Goal: Task Accomplishment & Management: Manage account settings

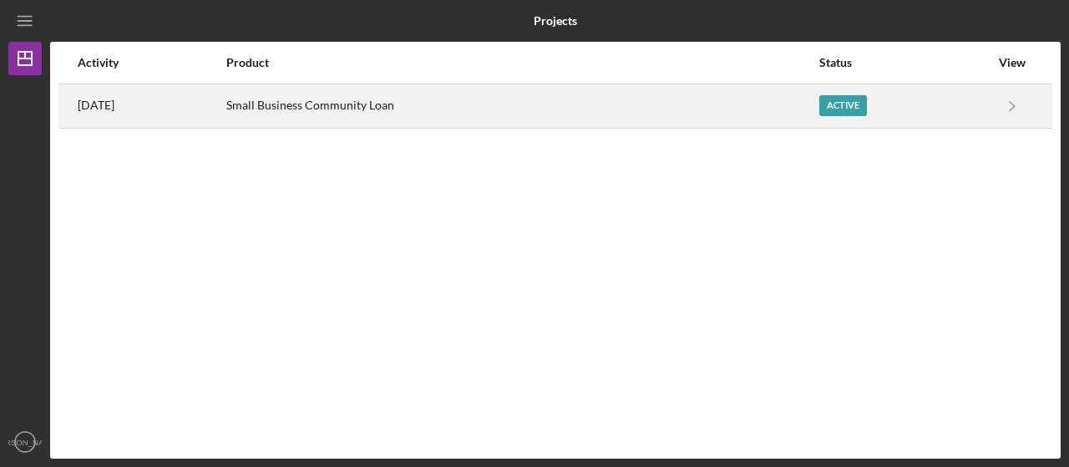
click at [463, 116] on div "Small Business Community Loan" at bounding box center [521, 106] width 591 height 42
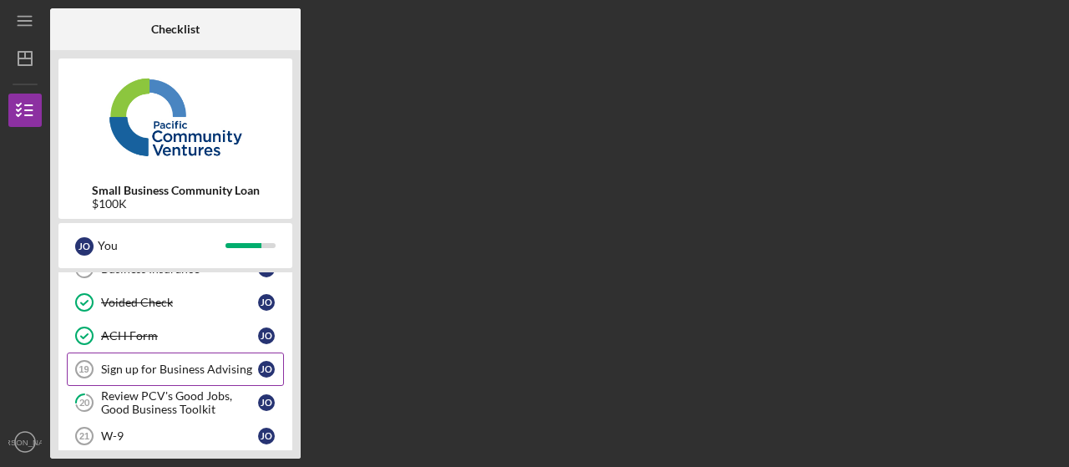
scroll to position [84, 0]
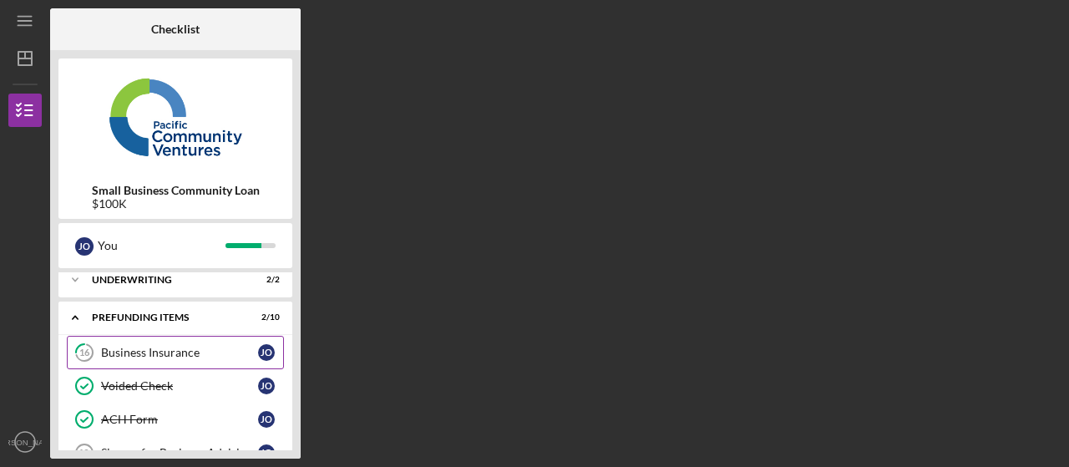
click at [161, 353] on div "Business Insurance" at bounding box center [179, 352] width 157 height 13
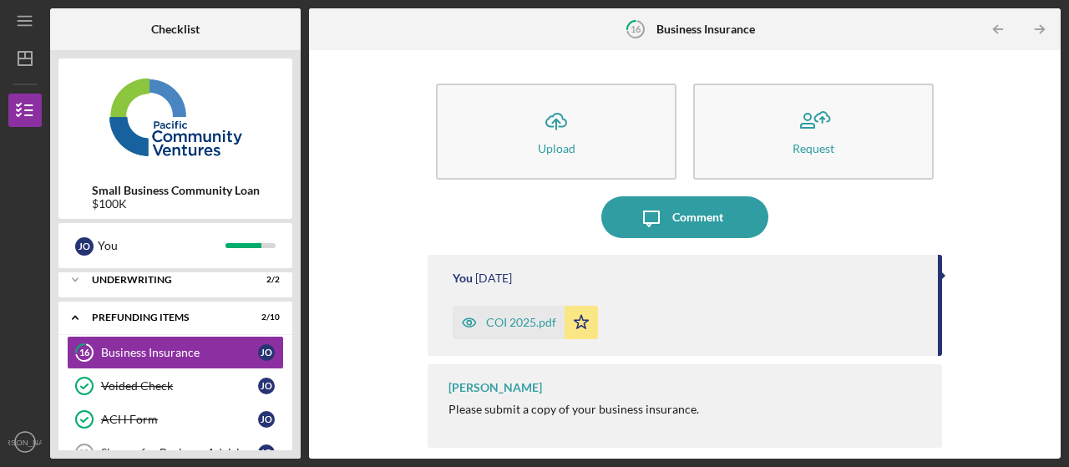
click at [519, 327] on div "COI 2025.pdf" at bounding box center [521, 322] width 70 height 13
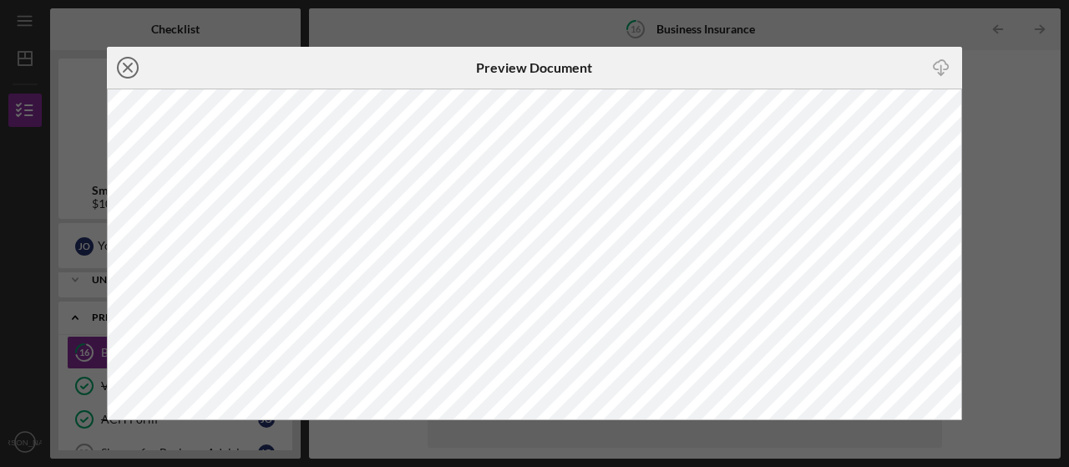
click at [120, 68] on icon "Icon/Close" at bounding box center [128, 68] width 42 height 42
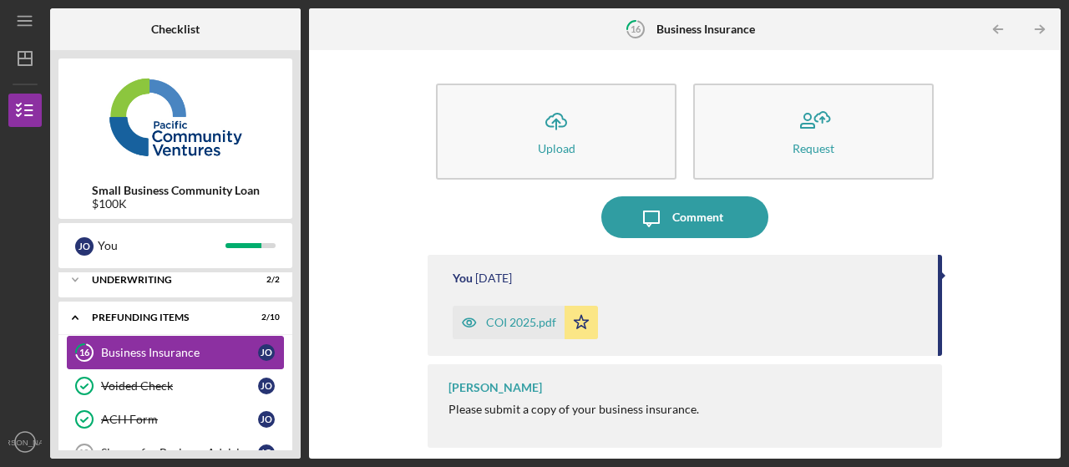
scroll to position [167, 0]
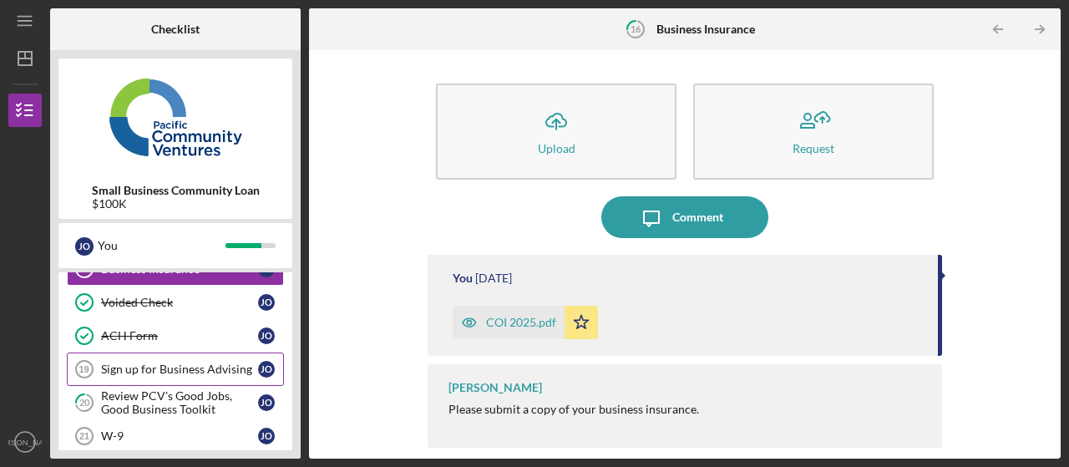
click at [142, 362] on div "Sign up for Business Advising" at bounding box center [179, 368] width 157 height 13
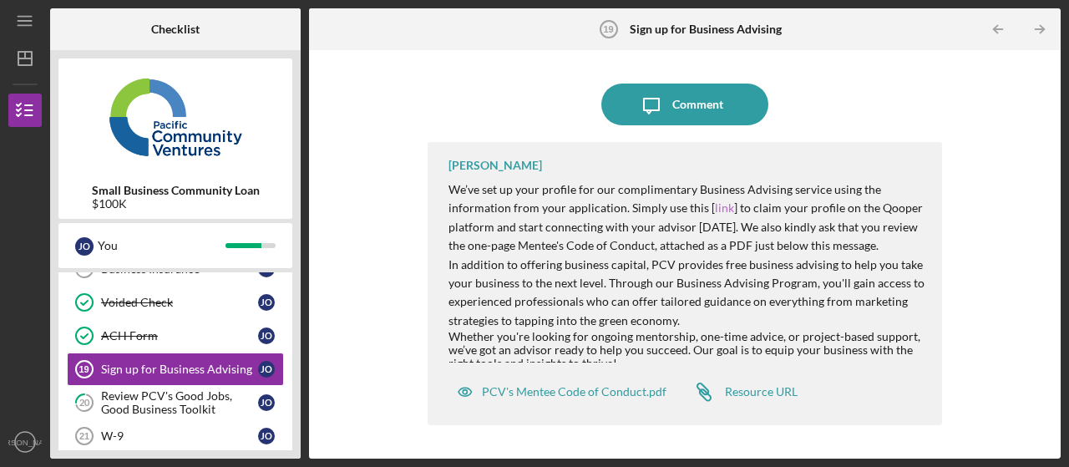
click at [715, 210] on link "link" at bounding box center [724, 207] width 19 height 14
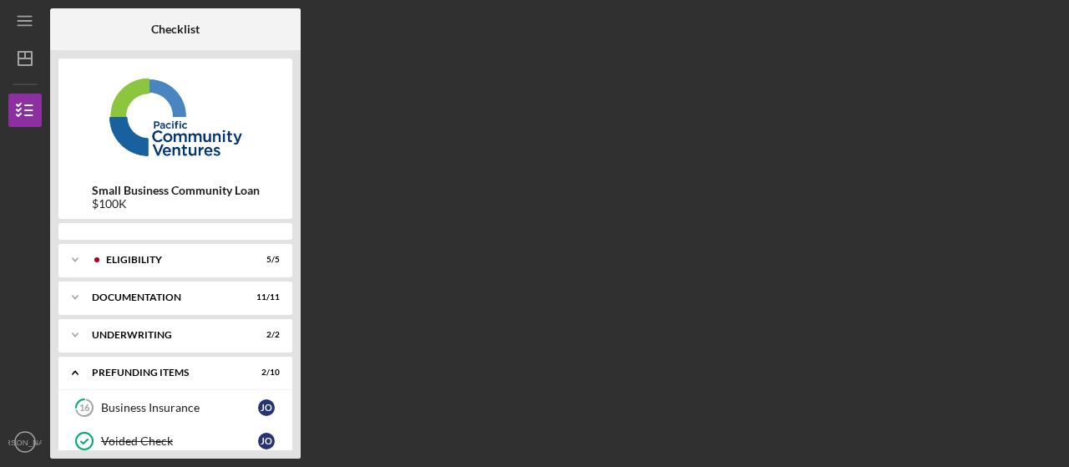
scroll to position [159, 0]
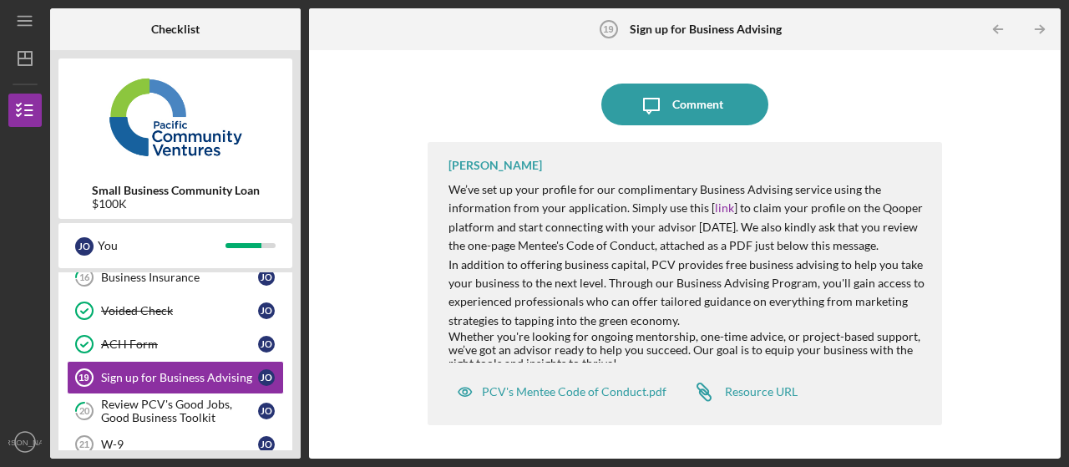
click at [673, 276] on p "In addition to offering business capital, PCV provides free business advising t…" at bounding box center [686, 293] width 477 height 75
click at [618, 387] on div "PCV's Mentee Code of Conduct.pdf" at bounding box center [574, 391] width 185 height 13
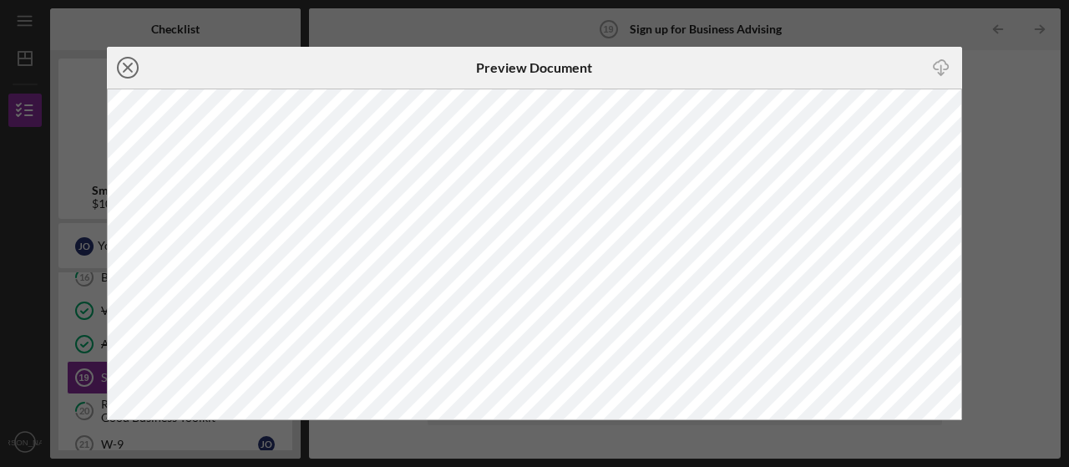
click at [129, 69] on line at bounding box center [128, 67] width 8 height 8
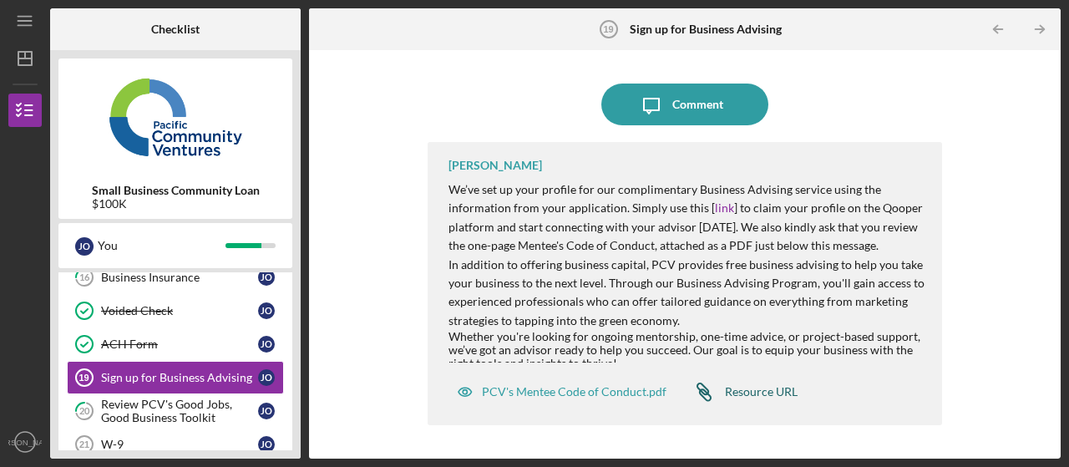
click at [745, 395] on div "Resource URL" at bounding box center [761, 391] width 73 height 13
click at [129, 407] on div "Review PCV's Good Jobs, Good Business Toolkit" at bounding box center [179, 410] width 157 height 27
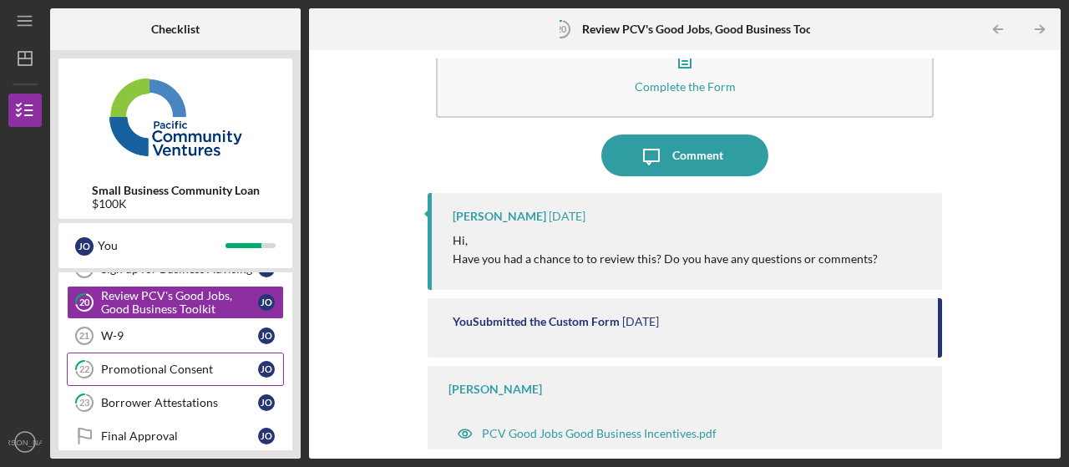
scroll to position [230, 0]
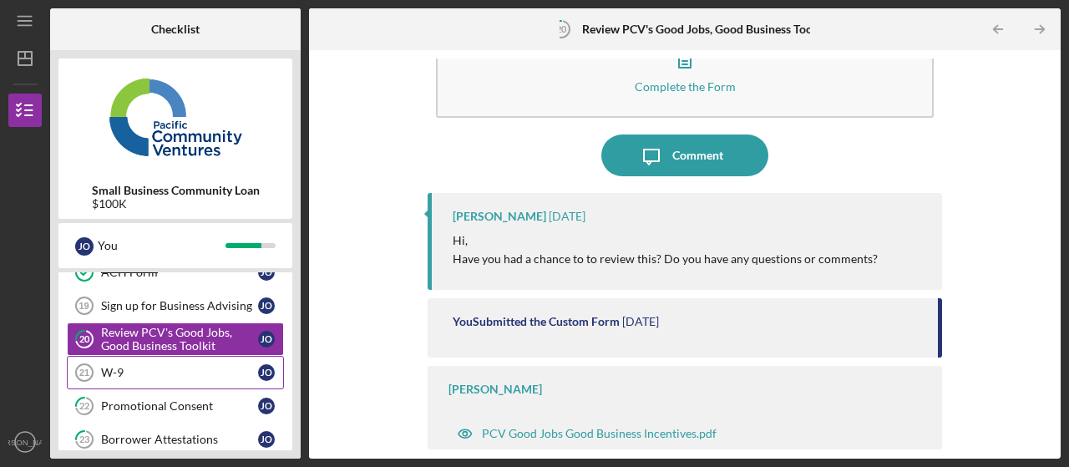
click at [154, 371] on div "W-9" at bounding box center [179, 372] width 157 height 13
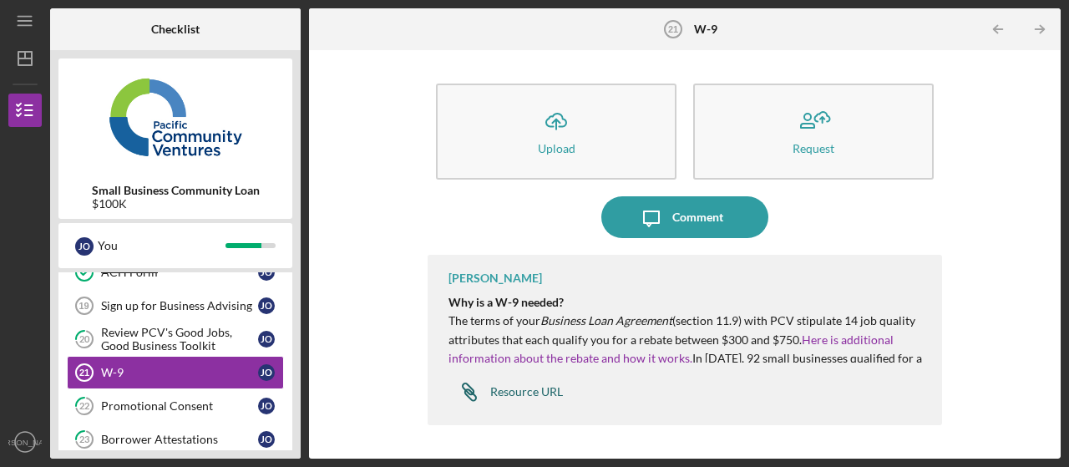
click at [538, 392] on div "Resource URL" at bounding box center [526, 391] width 73 height 13
click at [139, 406] on div "Promotional Consent" at bounding box center [179, 405] width 157 height 13
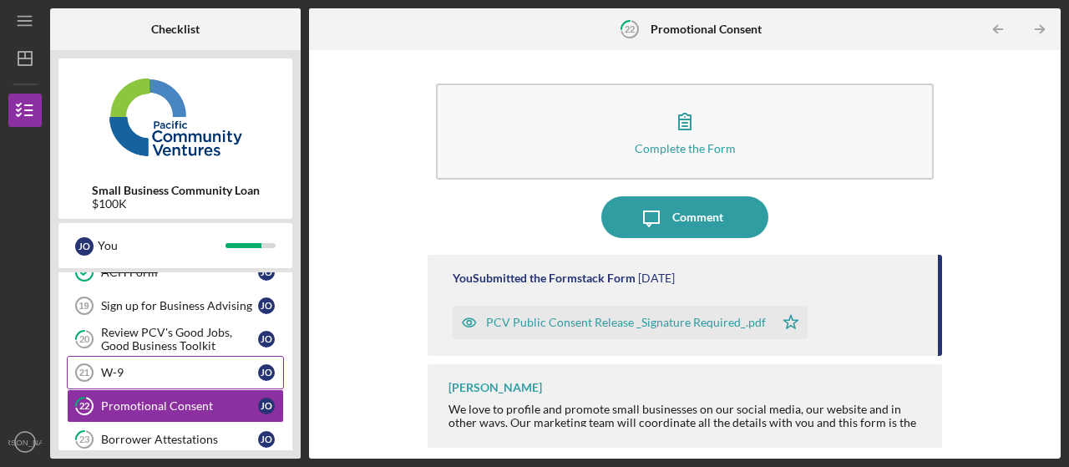
scroll to position [314, 0]
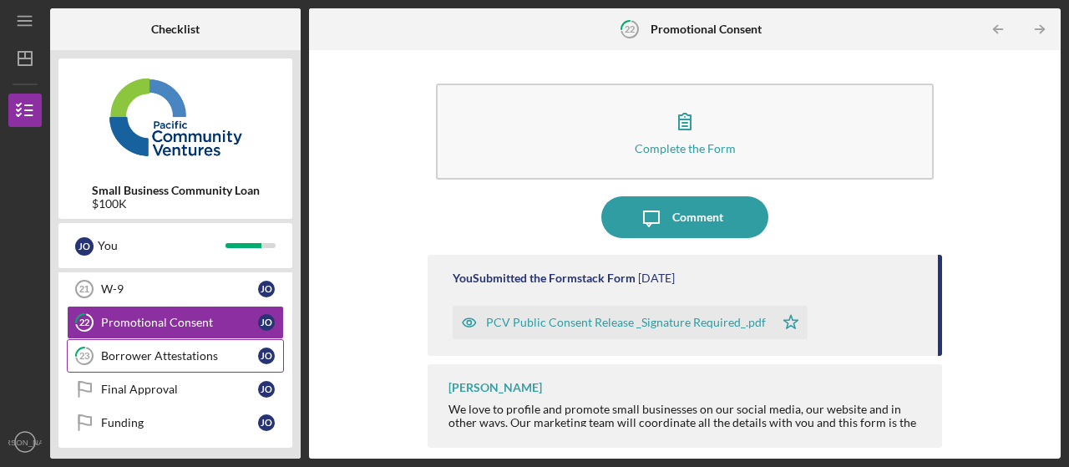
click at [176, 352] on div "Borrower Attestations" at bounding box center [179, 355] width 157 height 13
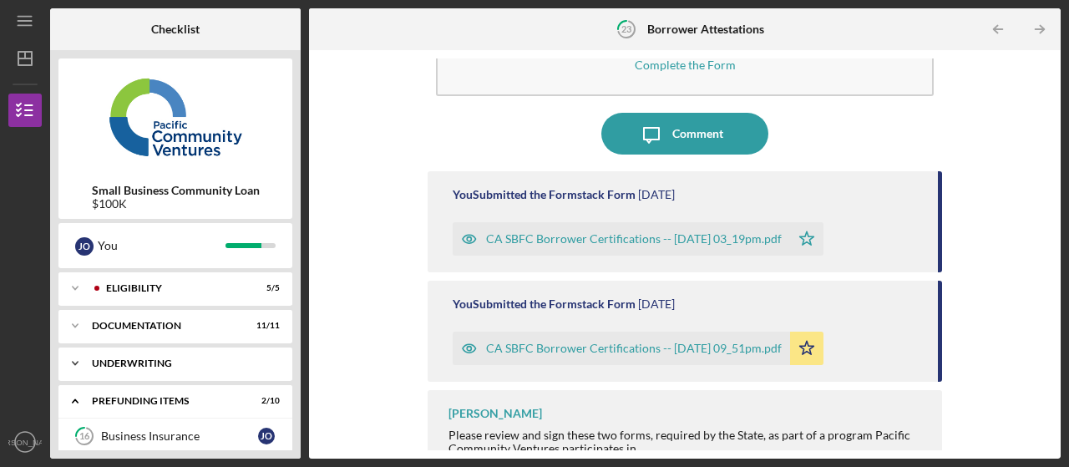
scroll to position [84, 0]
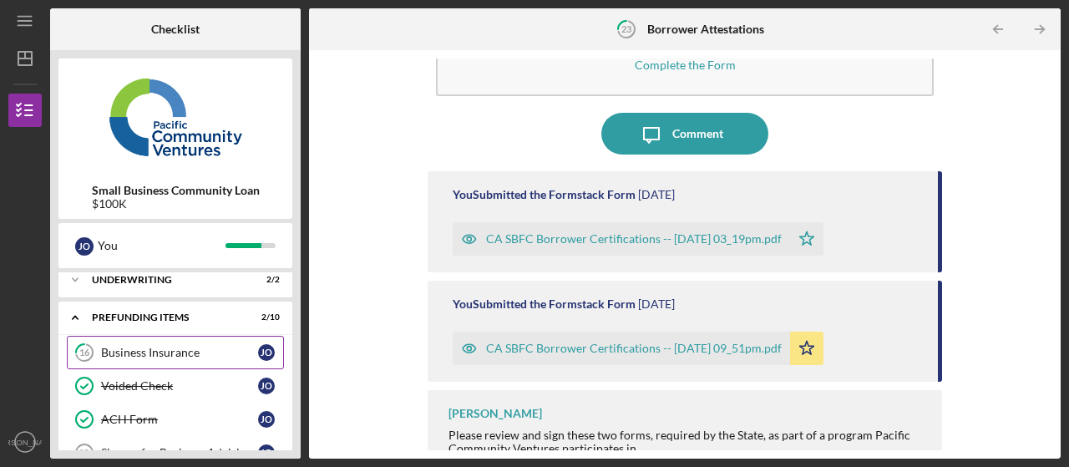
click at [147, 342] on link "16 Business Insurance J O" at bounding box center [175, 352] width 217 height 33
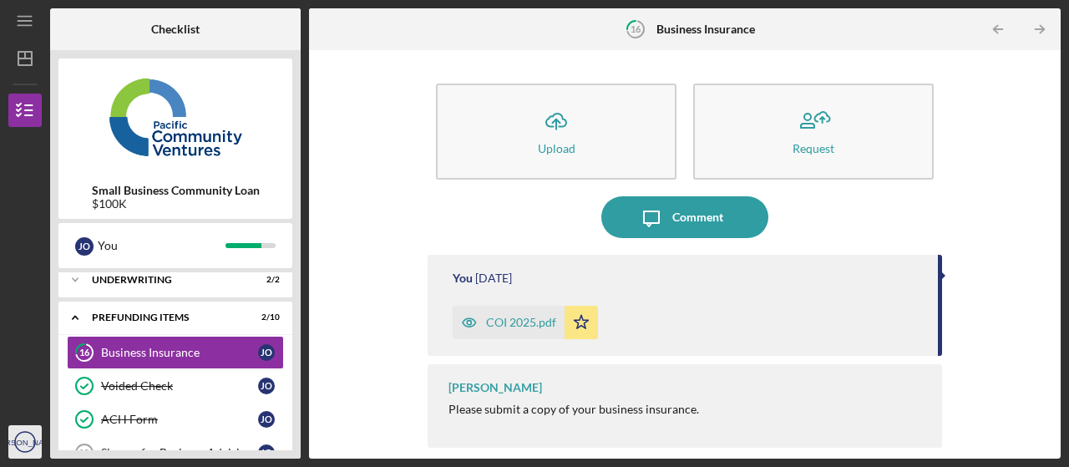
click at [33, 439] on icon "[PERSON_NAME]" at bounding box center [24, 442] width 33 height 42
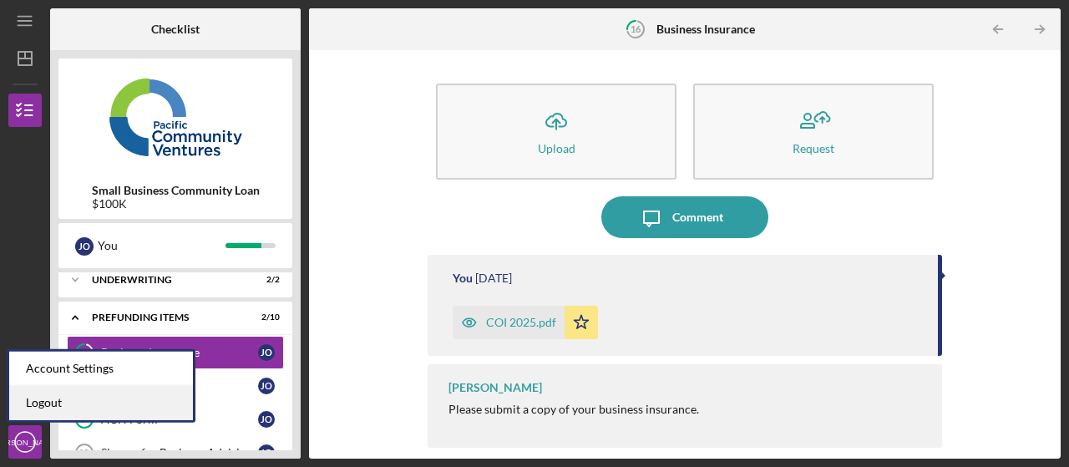
click at [45, 407] on link "Logout" at bounding box center [101, 403] width 184 height 34
